Goal: Find specific page/section: Find specific page/section

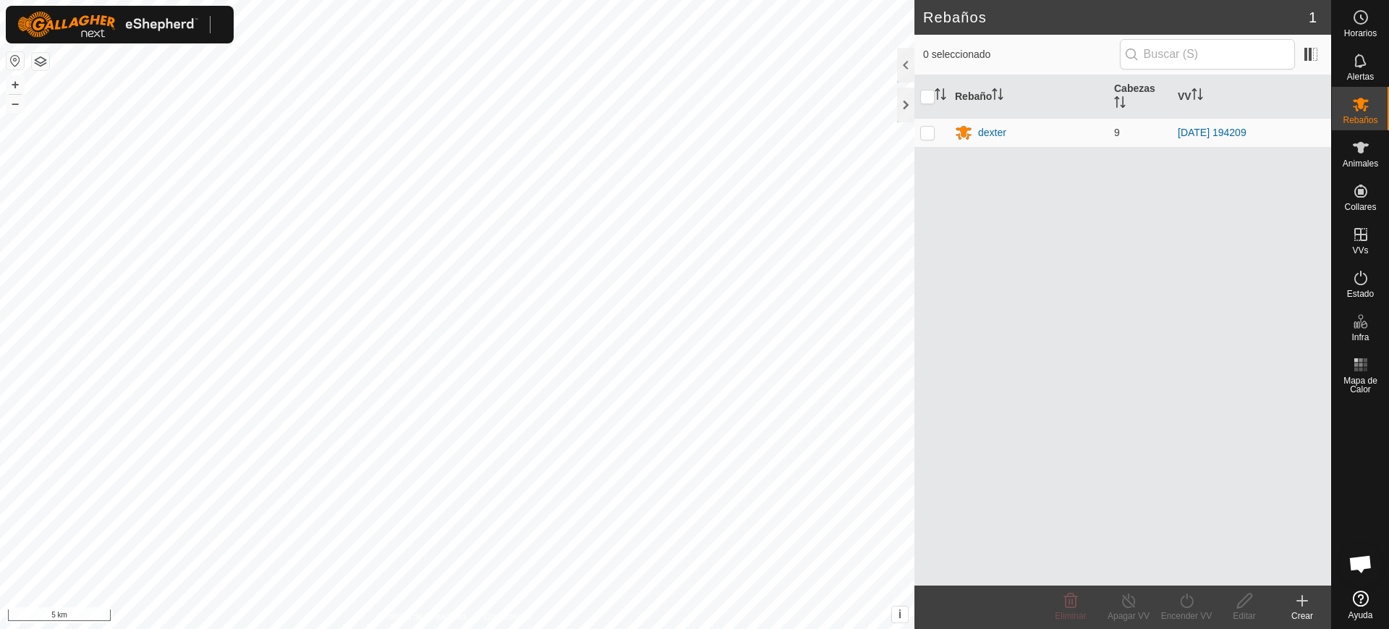
scroll to position [1101, 0]
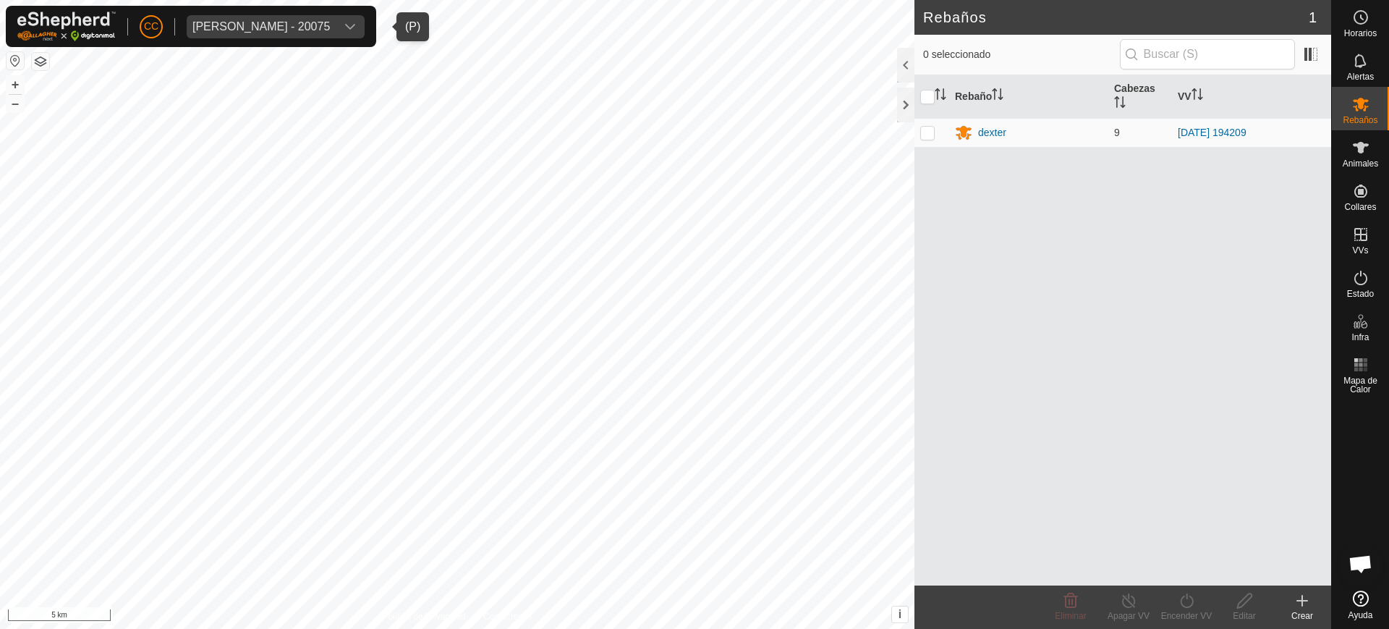
click at [284, 30] on div "[PERSON_NAME] - 20075" at bounding box center [260, 27] width 137 height 12
click at [295, 23] on div "[PERSON_NAME] - 20075" at bounding box center [260, 27] width 137 height 12
click at [11, 58] on button "button" at bounding box center [15, 60] width 17 height 17
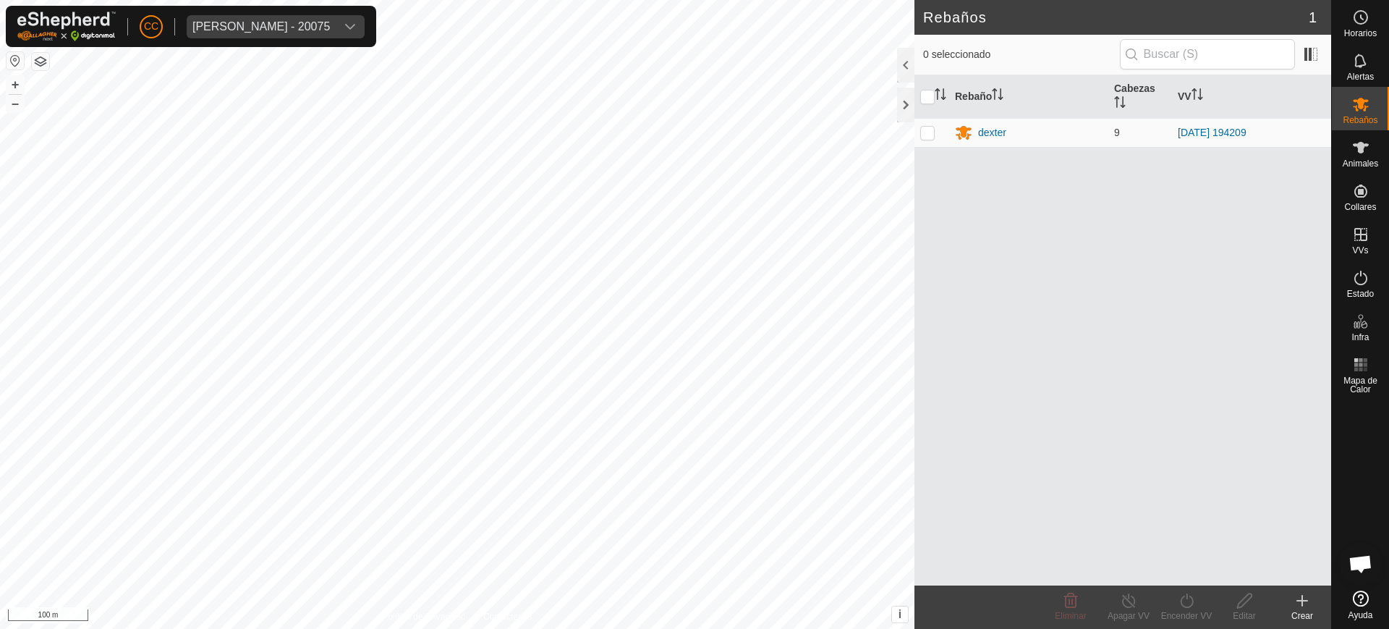
click at [252, 9] on div "CC [PERSON_NAME] - 20075" at bounding box center [191, 26] width 371 height 41
click at [247, 27] on div "[PERSON_NAME] - 20075" at bounding box center [260, 27] width 137 height 12
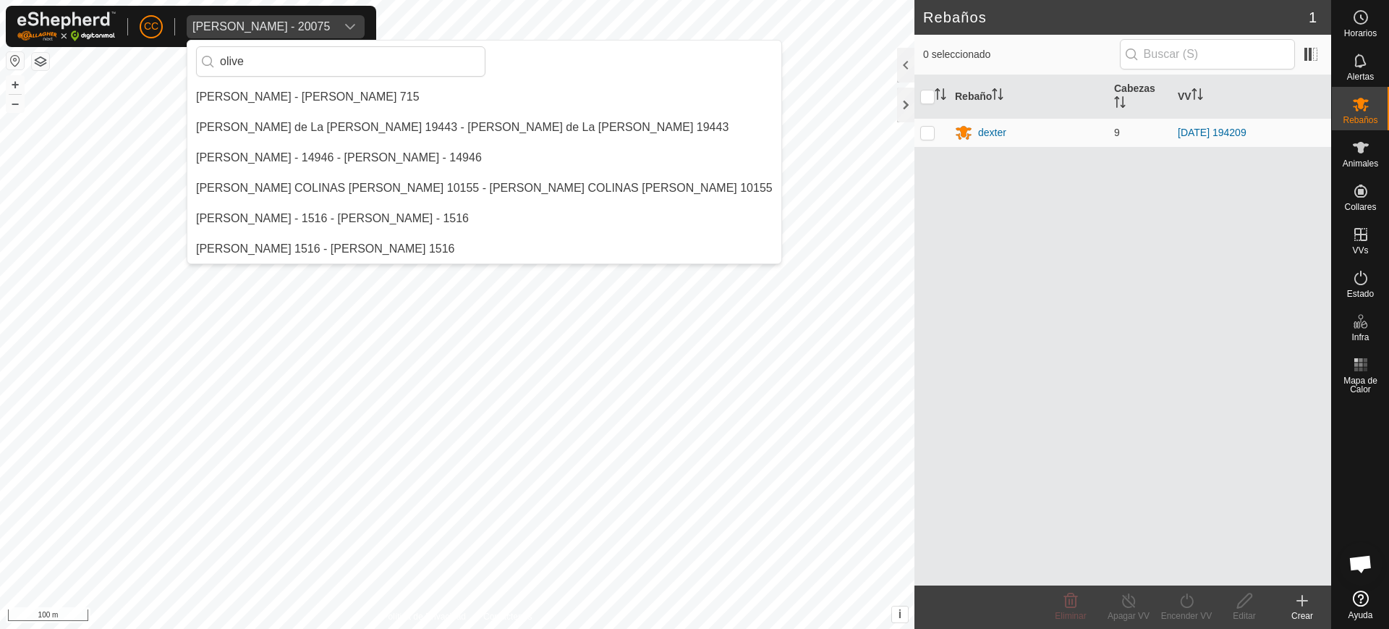
scroll to position [0, 0]
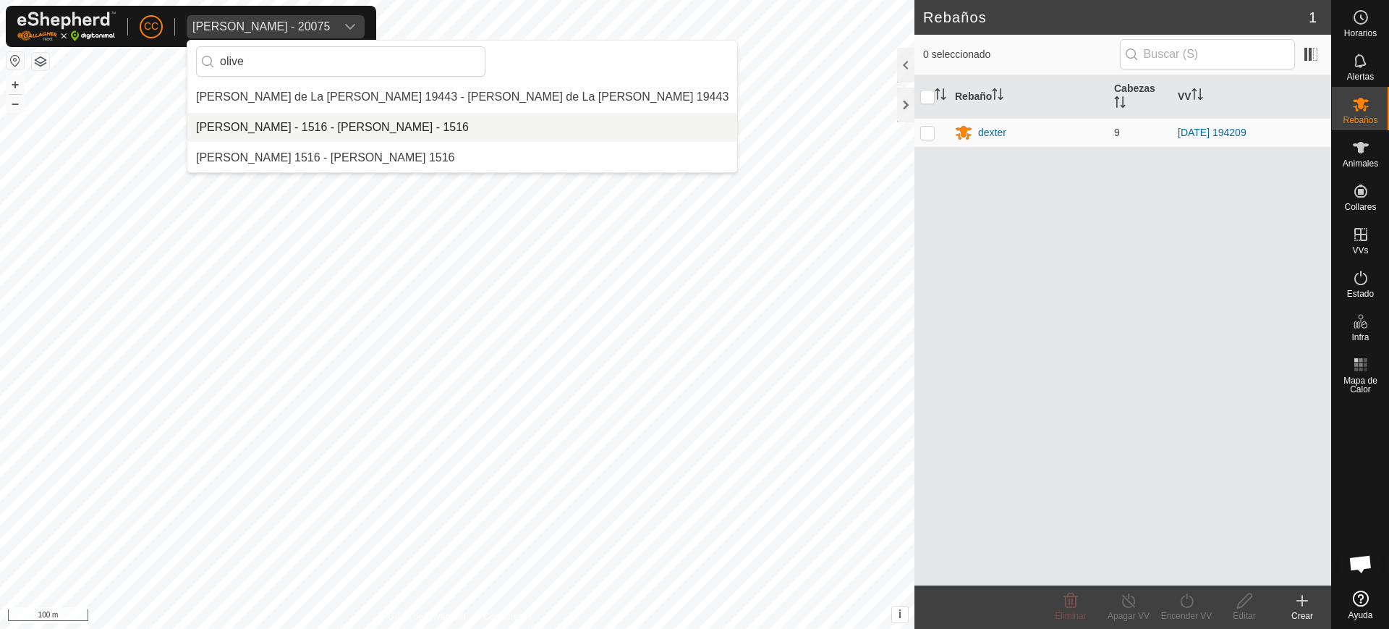
type input "olive"
click at [274, 126] on li "[PERSON_NAME] - 1516 - [PERSON_NAME] - 1516" at bounding box center [462, 127] width 550 height 29
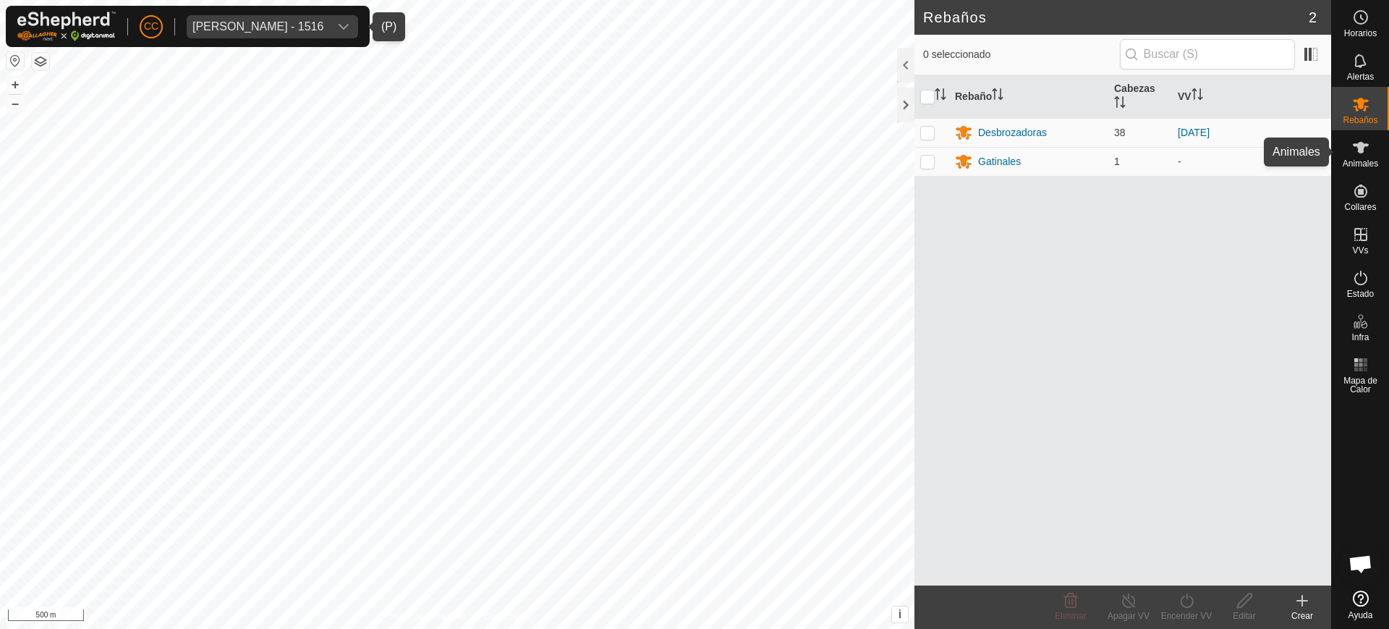
click at [1376, 165] on span "Animales" at bounding box center [1360, 163] width 35 height 9
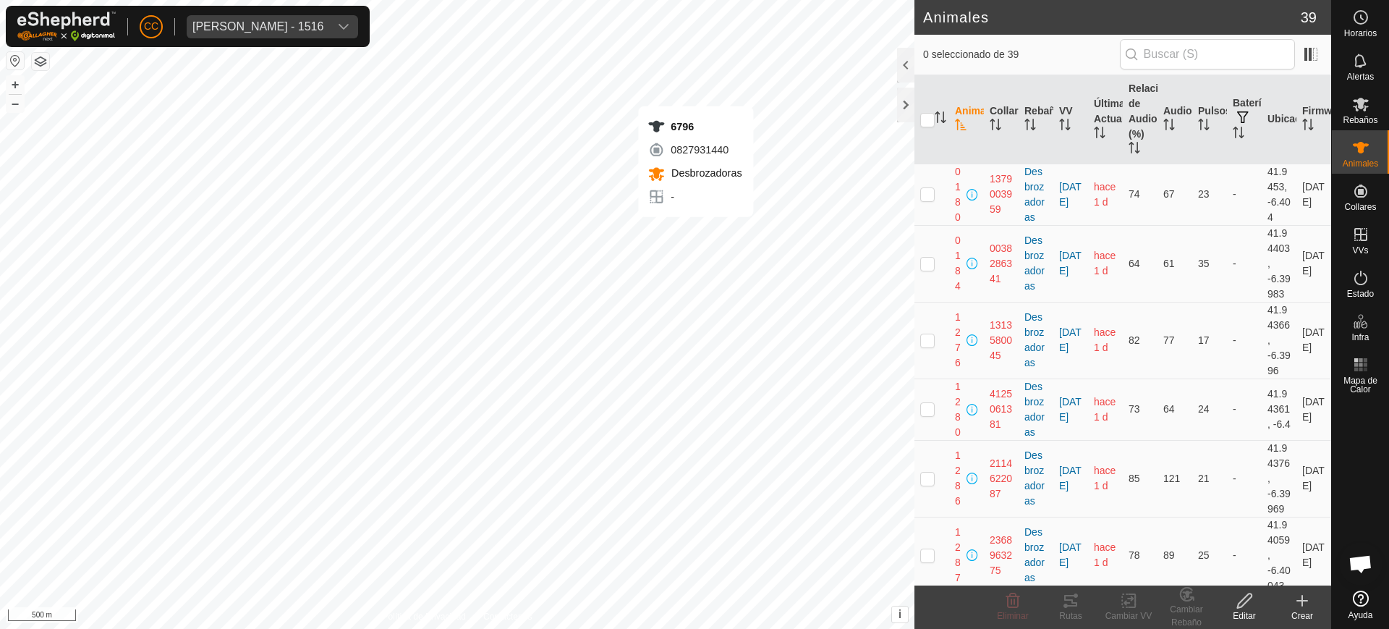
scroll to position [1101, 0]
checkbox input "true"
click at [232, 15] on span "[PERSON_NAME] - 1516" at bounding box center [258, 26] width 143 height 23
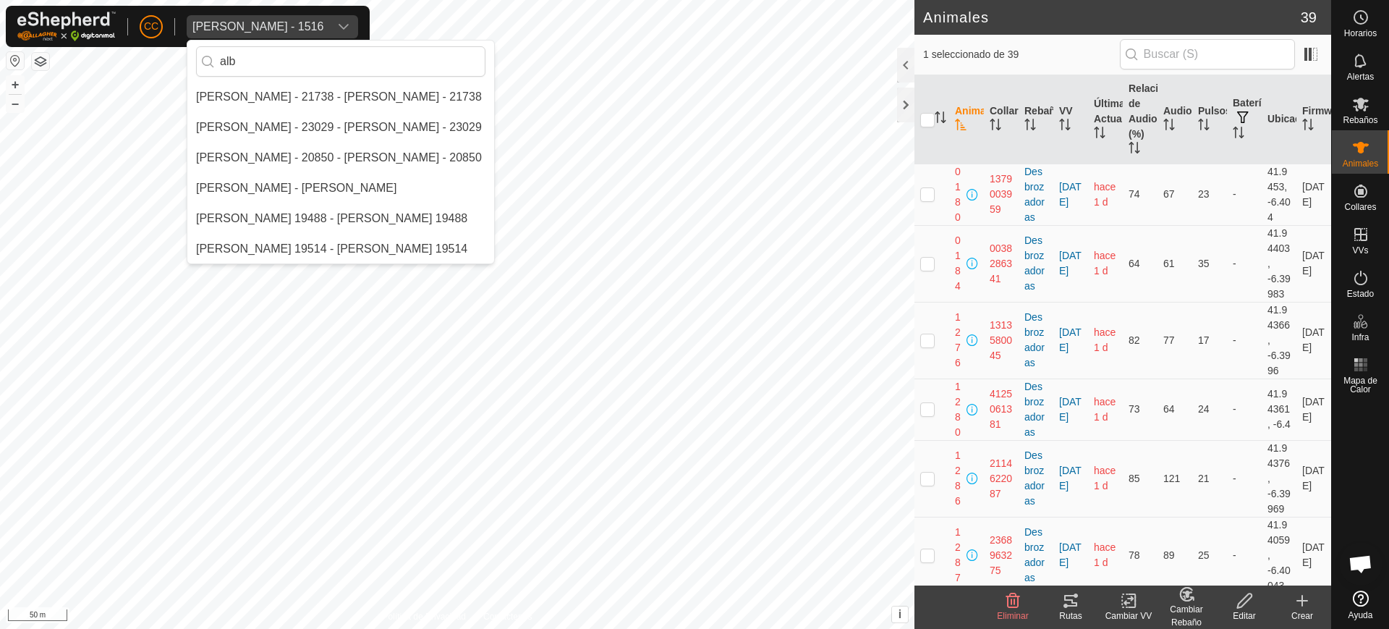
scroll to position [0, 0]
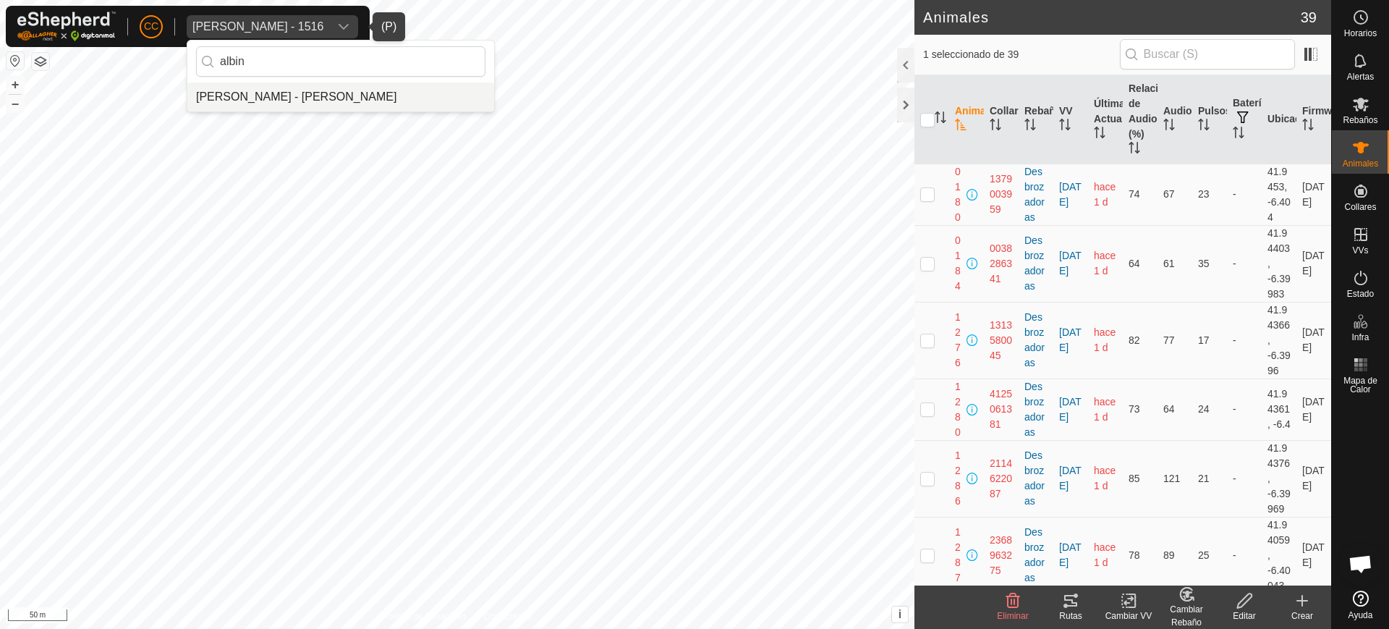
type input "albin"
click at [290, 98] on li "[PERSON_NAME] - [PERSON_NAME]" at bounding box center [340, 96] width 307 height 29
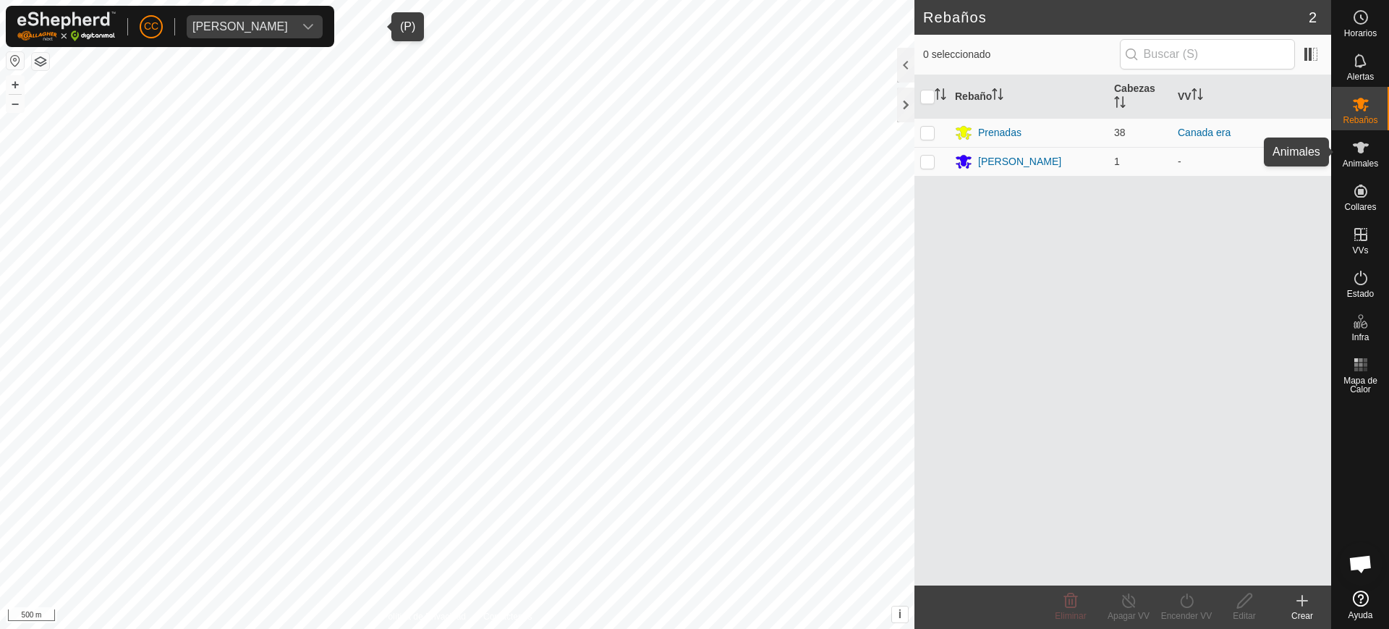
click at [1369, 149] on icon at bounding box center [1361, 147] width 17 height 17
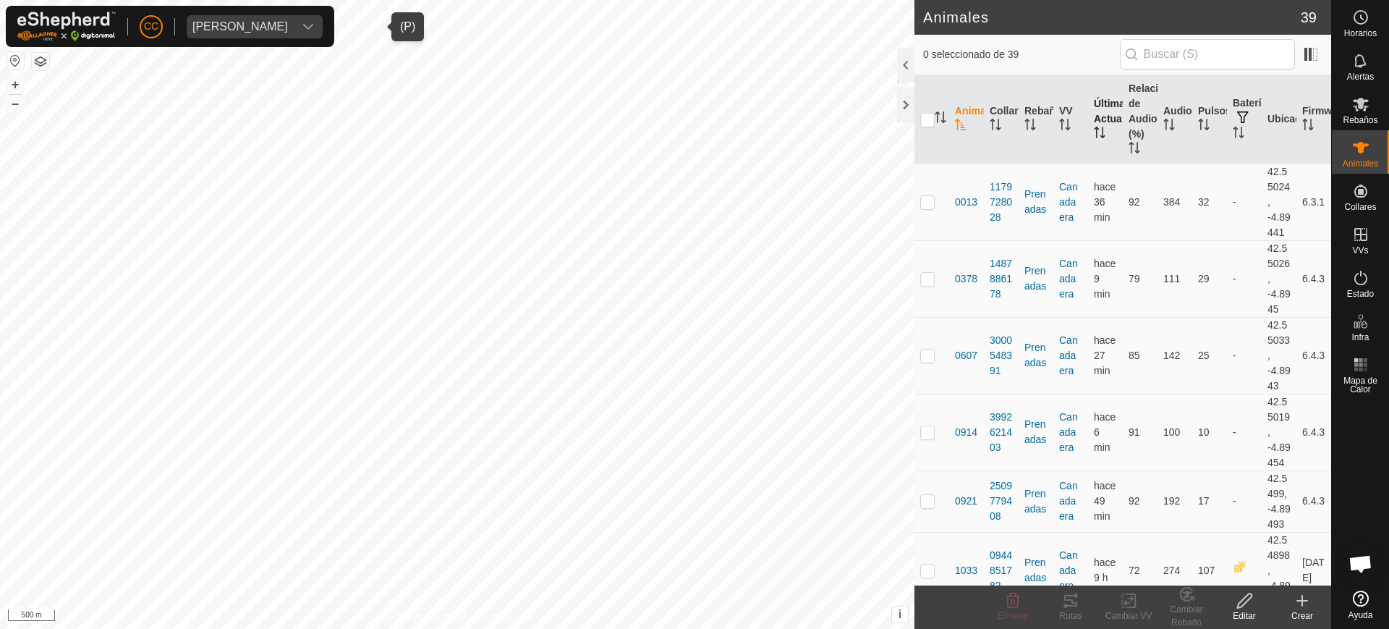
click at [1095, 127] on icon "Activar para ordenar" at bounding box center [1097, 128] width 5 height 3
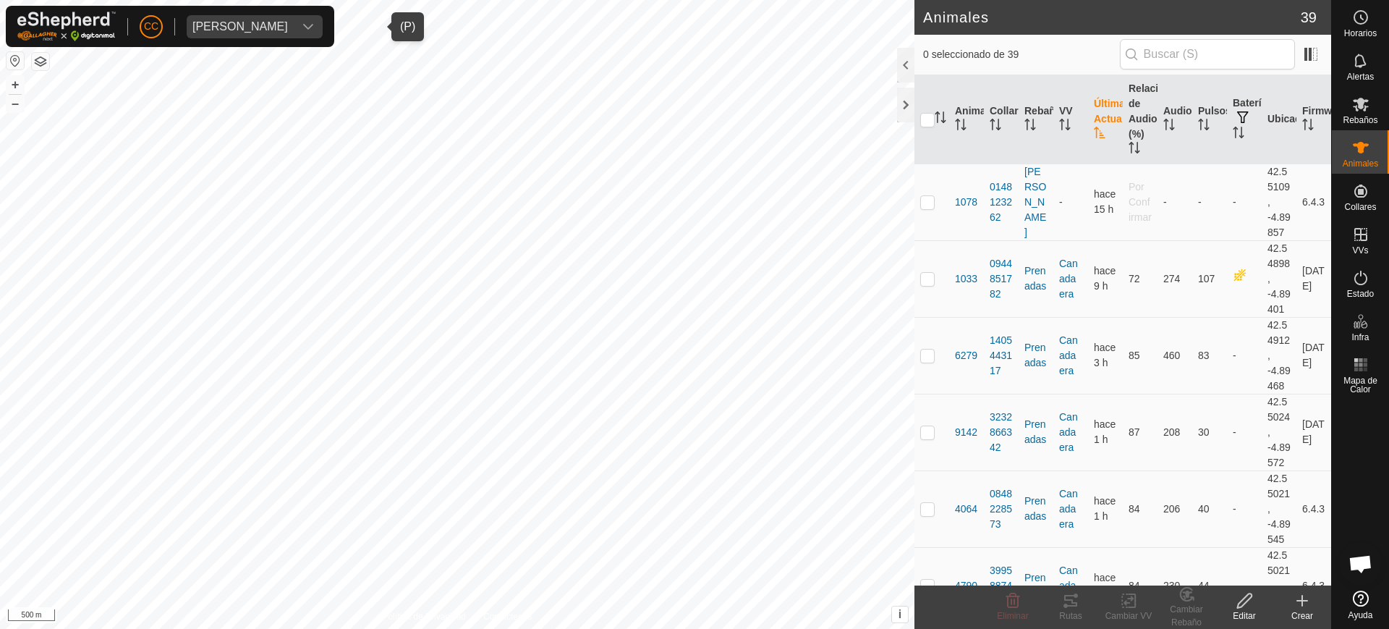
click at [1094, 127] on icon "Activar para ordenar" at bounding box center [1099, 133] width 11 height 12
click at [1359, 276] on icon at bounding box center [1361, 277] width 17 height 17
